Goal: Task Accomplishment & Management: Complete application form

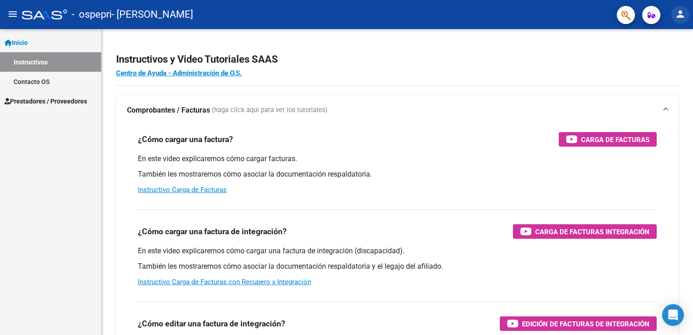
click at [679, 12] on mat-icon "person" at bounding box center [680, 14] width 11 height 11
click at [670, 36] on button "person Mi Perfil" at bounding box center [661, 38] width 55 height 22
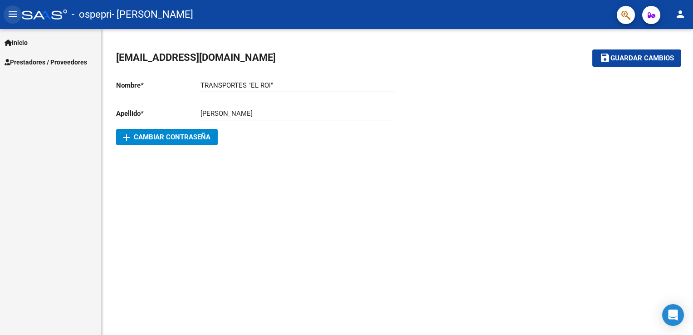
click at [10, 15] on mat-icon "menu" at bounding box center [12, 14] width 11 height 11
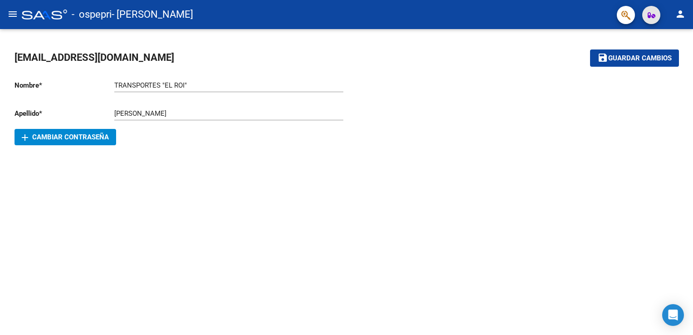
click at [648, 15] on icon "button" at bounding box center [652, 15] width 8 height 7
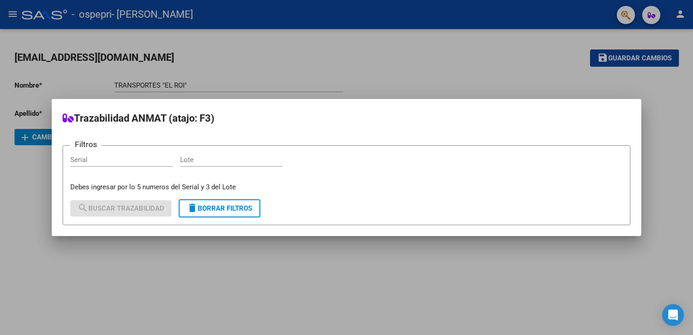
click at [626, 17] on div at bounding box center [346, 167] width 693 height 335
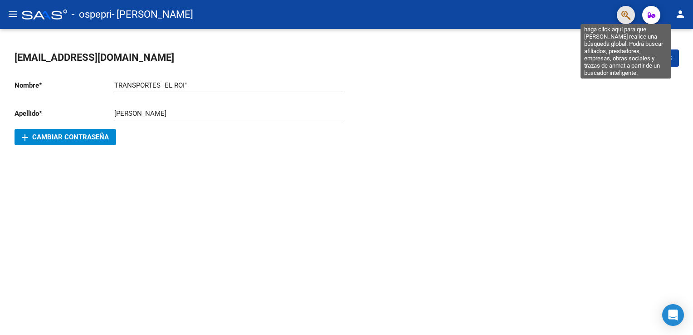
click at [626, 17] on icon "button" at bounding box center [625, 15] width 9 height 10
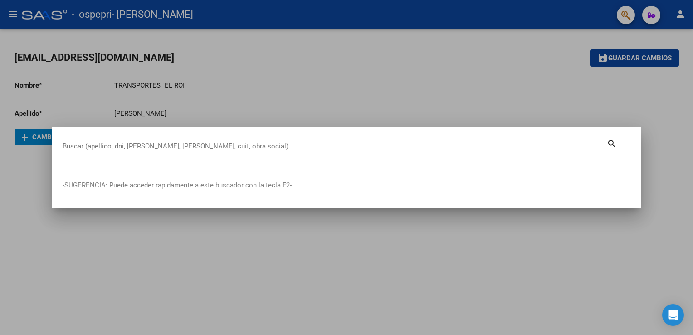
click at [626, 17] on div at bounding box center [346, 167] width 693 height 335
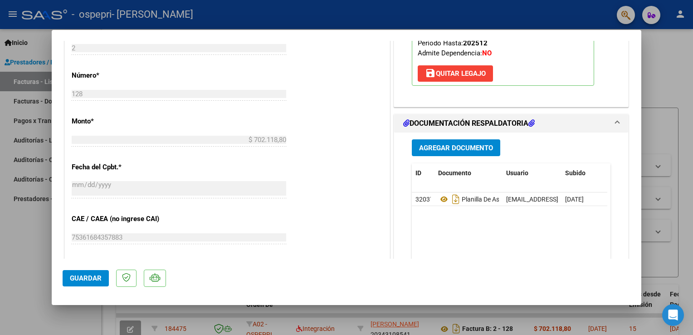
scroll to position [410, 0]
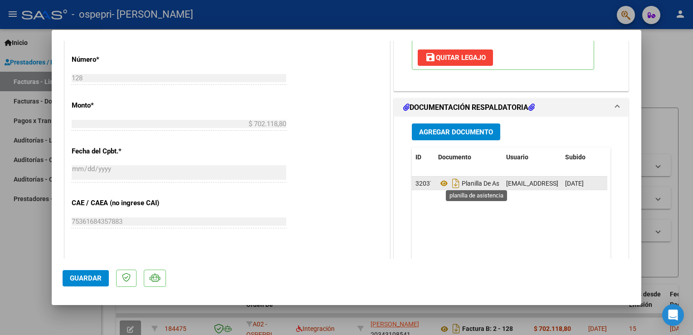
click at [473, 184] on span "Planilla De Asistencia" at bounding box center [479, 183] width 83 height 7
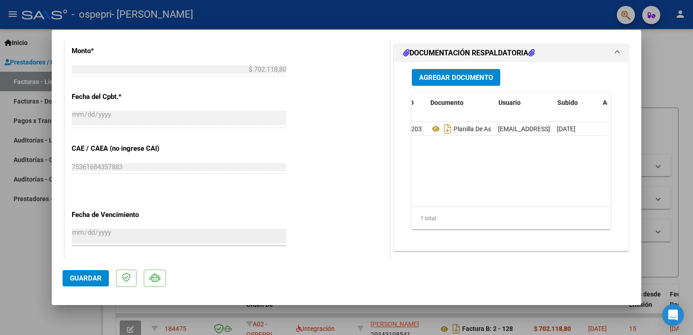
scroll to position [0, 0]
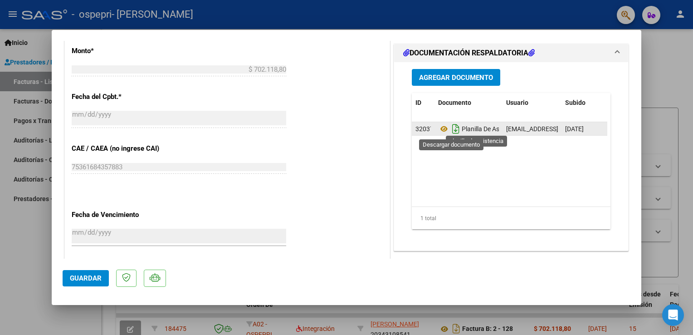
click at [451, 129] on icon "Descargar documento" at bounding box center [456, 129] width 12 height 15
click at [488, 127] on span "Planilla De Asistencia" at bounding box center [479, 128] width 83 height 7
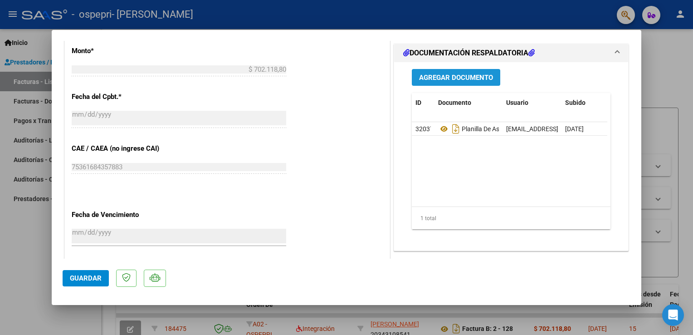
click at [471, 81] on button "Agregar Documento" at bounding box center [456, 77] width 88 height 17
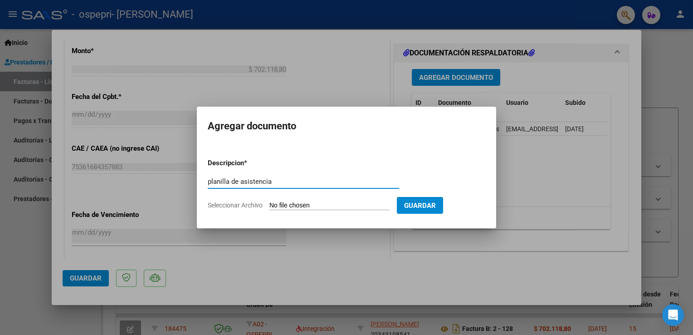
type input "planilla de asistencia"
click at [282, 207] on input "Seleccionar Archivo" at bounding box center [329, 205] width 120 height 9
type input "C:\fakepath\Rodríguez Belén AGOSTO 2025.pdf"
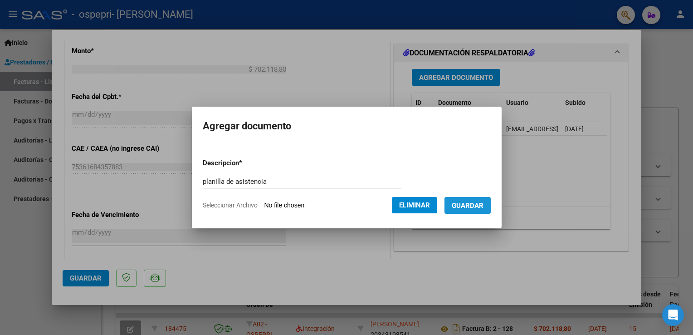
click at [482, 202] on span "Guardar" at bounding box center [468, 205] width 32 height 8
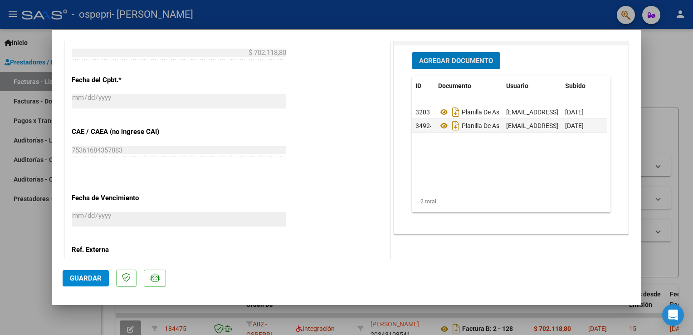
scroll to position [482, 0]
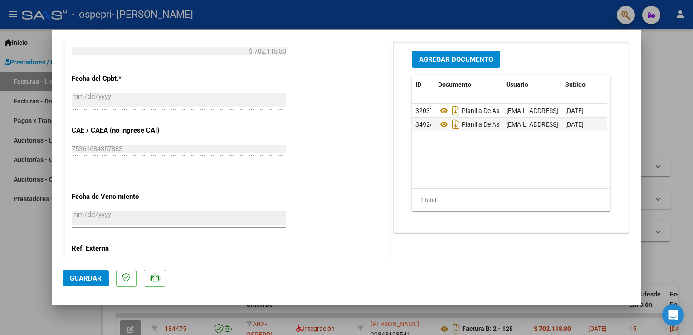
click at [599, 189] on div "2 total" at bounding box center [511, 200] width 199 height 23
click at [97, 281] on span "Guardar" at bounding box center [86, 278] width 32 height 8
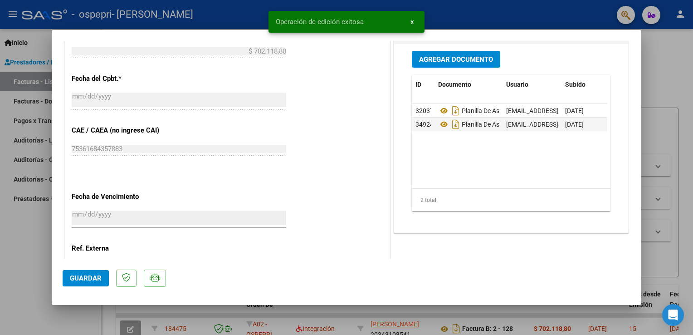
click at [681, 118] on div at bounding box center [346, 167] width 693 height 335
type input "$ 0,00"
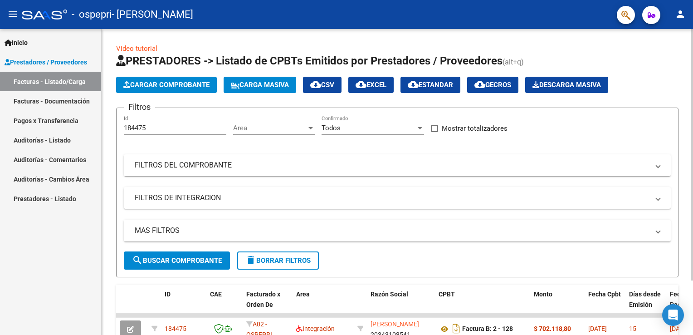
click at [688, 327] on div "Video tutorial PRESTADORES -> Listado de CPBTs Emitidos por Prestadores / Prove…" at bounding box center [397, 212] width 591 height 366
click at [689, 329] on div "Video tutorial PRESTADORES -> Listado de CPBTs Emitidos por Prestadores / Prove…" at bounding box center [397, 212] width 591 height 366
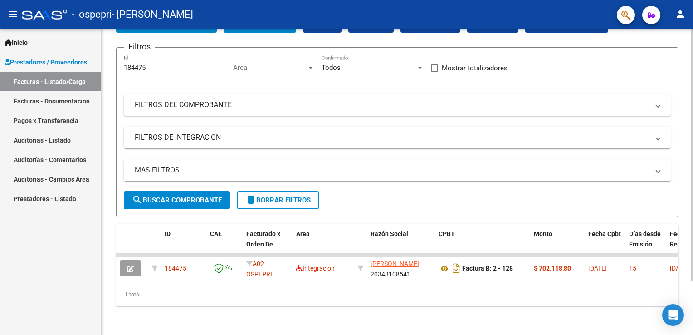
scroll to position [65, 0]
click at [693, 334] on html "menu - ospepri - ORTIZ LUCAS DANIEL person Inicio Instructivos Contacto OS Pres…" at bounding box center [346, 167] width 693 height 335
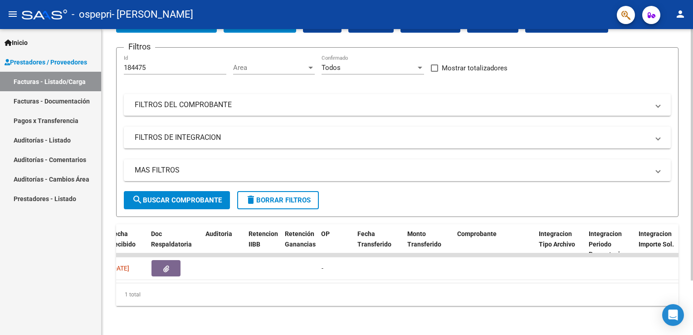
scroll to position [0, 562]
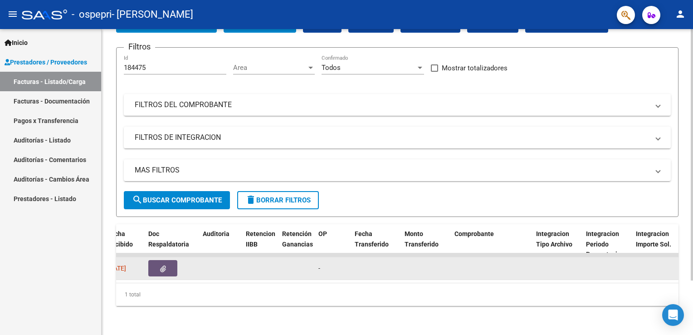
click at [165, 265] on icon "button" at bounding box center [163, 268] width 6 height 7
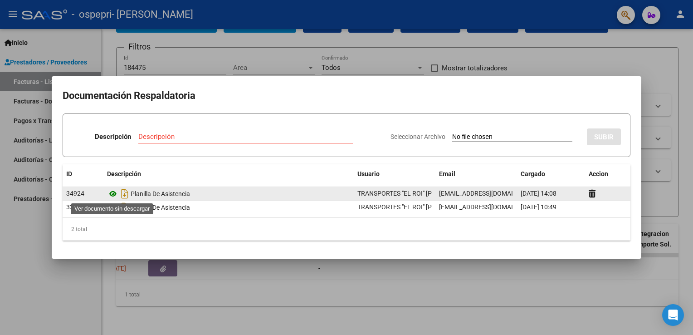
click at [111, 193] on icon at bounding box center [113, 193] width 12 height 11
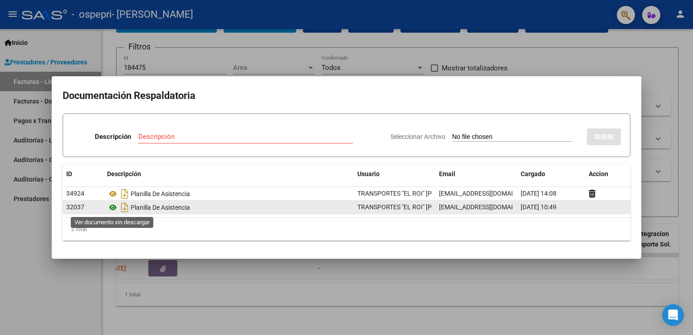
click at [113, 208] on icon at bounding box center [113, 207] width 12 height 11
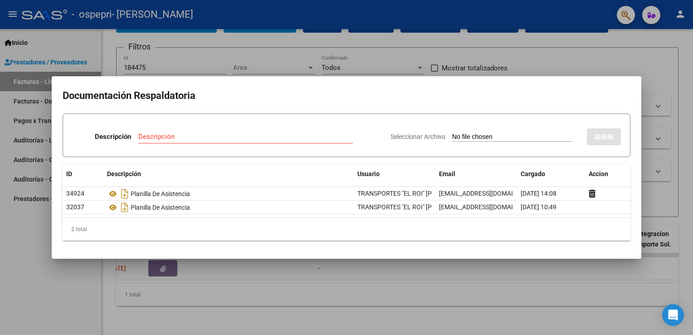
click at [640, 62] on div at bounding box center [346, 167] width 693 height 335
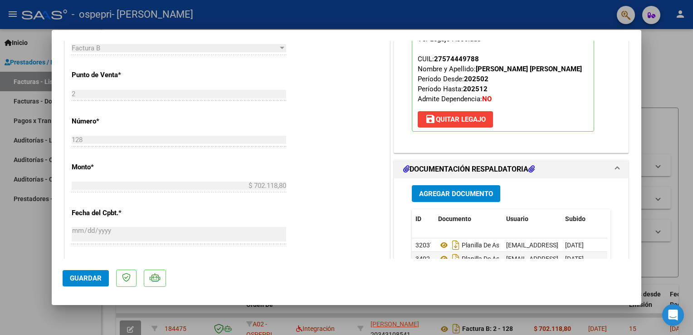
scroll to position [347, 0]
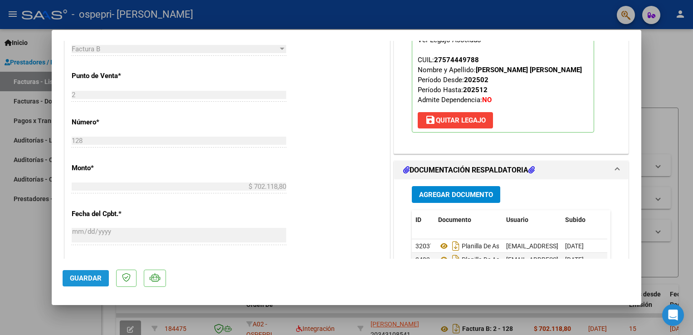
click at [88, 277] on span "Guardar" at bounding box center [86, 278] width 32 height 8
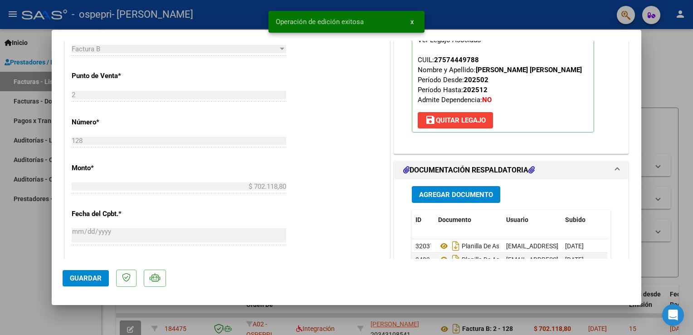
click at [659, 155] on div at bounding box center [346, 167] width 693 height 335
type input "$ 0,00"
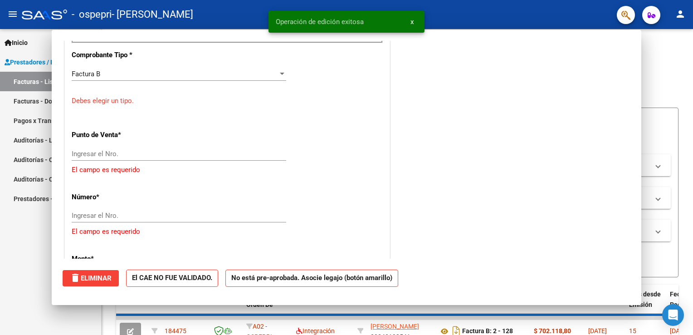
scroll to position [372, 0]
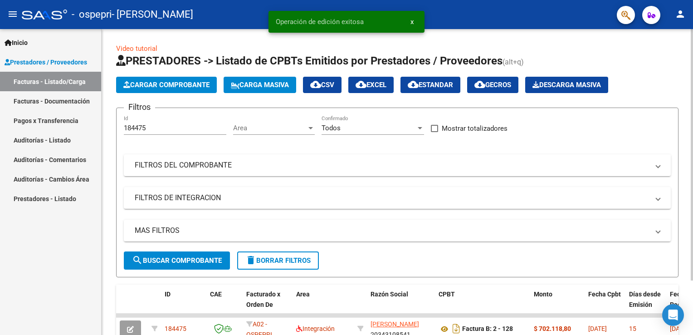
click at [689, 111] on div "Video tutorial PRESTADORES -> Listado de CPBTs Emitidos por Prestadores / Prove…" at bounding box center [397, 212] width 591 height 366
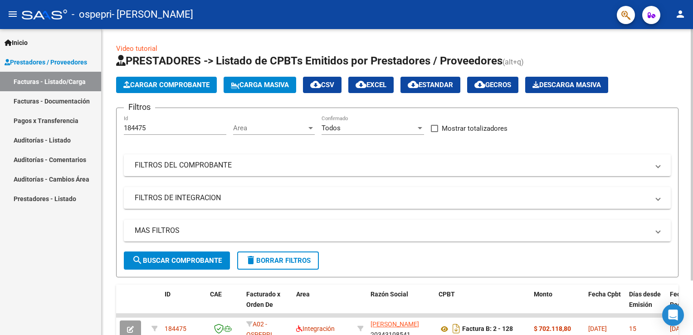
scroll to position [65, 0]
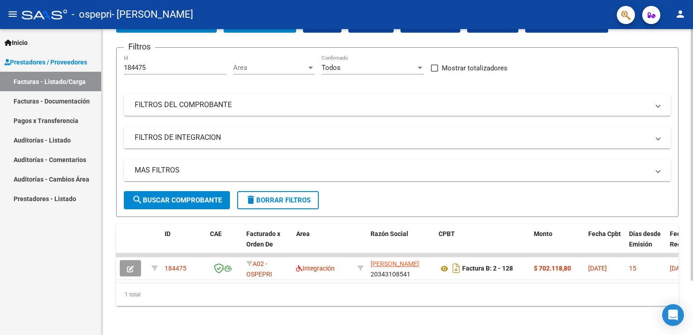
click at [691, 331] on div at bounding box center [692, 182] width 2 height 306
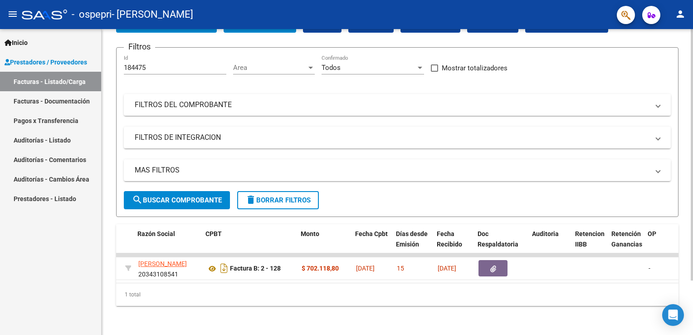
scroll to position [0, 233]
